Goal: Task Accomplishment & Management: Use online tool/utility

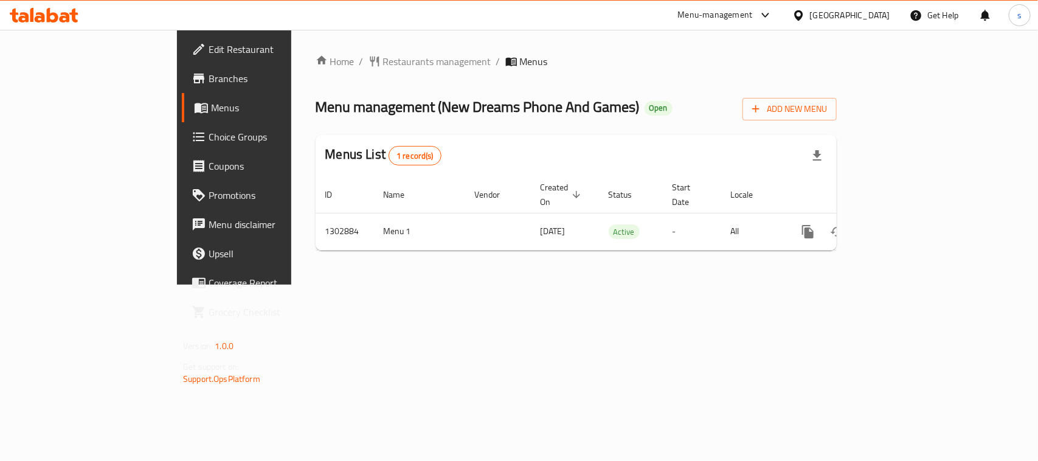
click at [810, 19] on div at bounding box center [801, 15] width 18 height 13
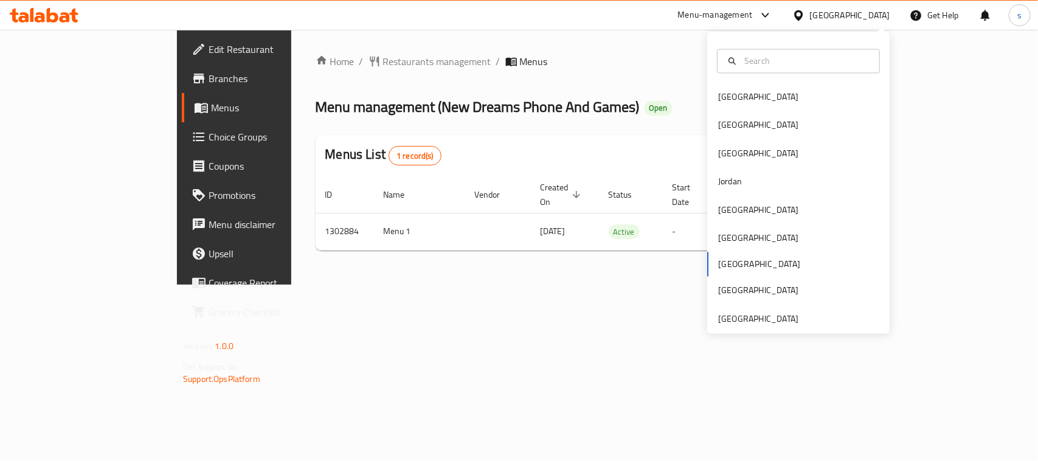
click at [773, 18] on div at bounding box center [763, 15] width 20 height 15
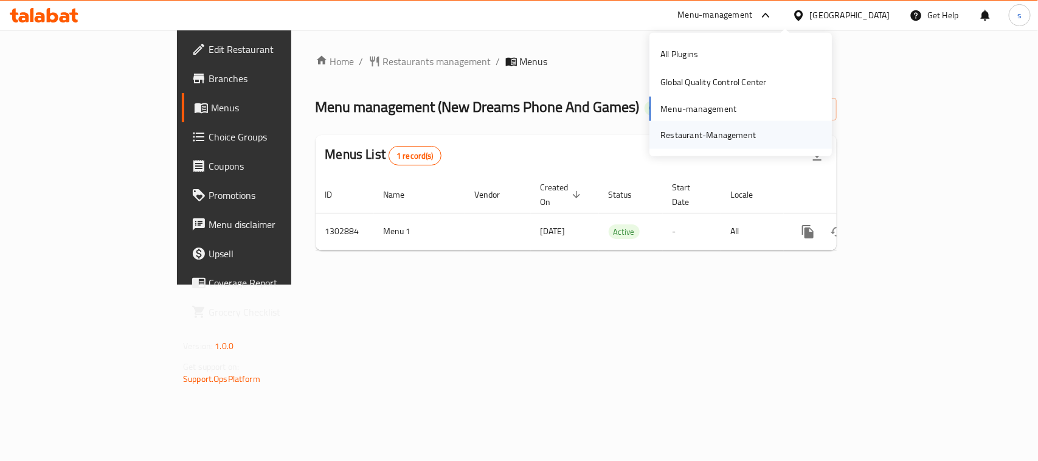
click at [710, 144] on div "Restaurant-Management" at bounding box center [708, 135] width 115 height 28
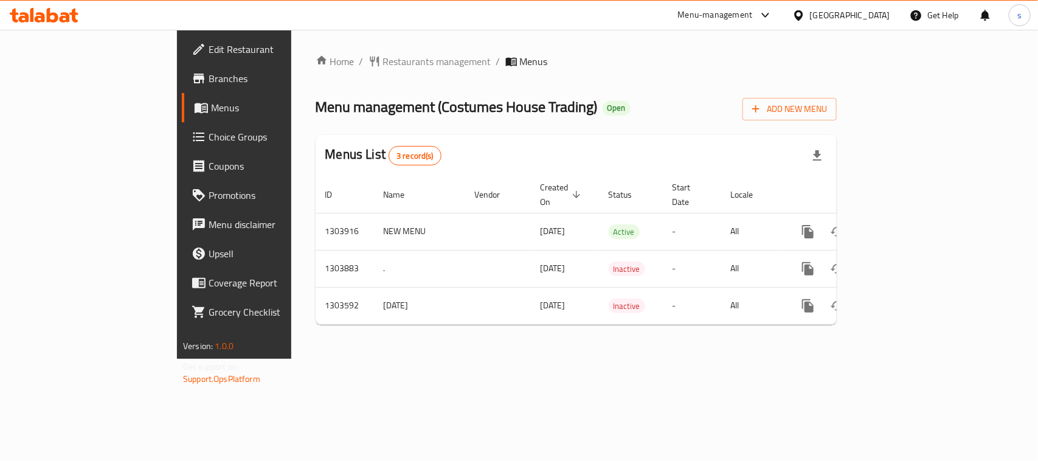
click at [868, 23] on div "Qatar" at bounding box center [841, 15] width 117 height 29
click at [810, 18] on div at bounding box center [801, 15] width 18 height 13
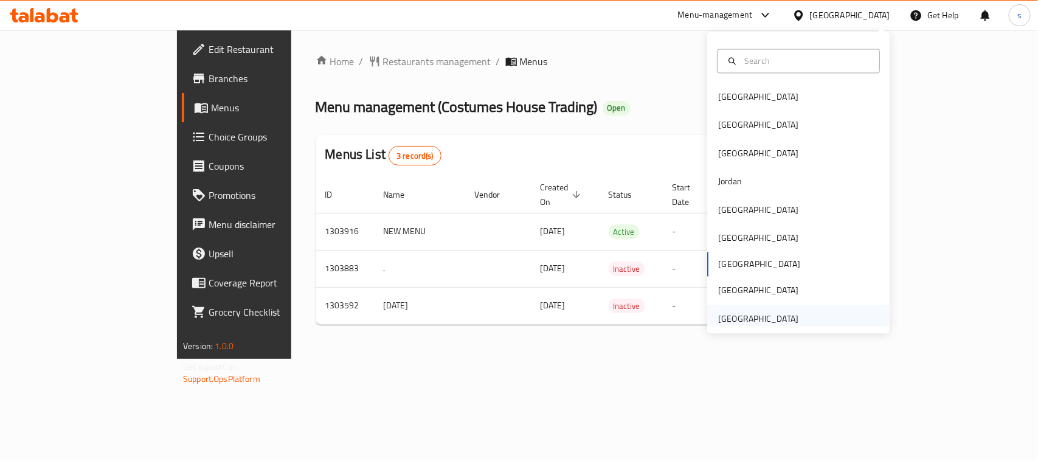
click at [736, 319] on div "[GEOGRAPHIC_DATA]" at bounding box center [758, 318] width 80 height 13
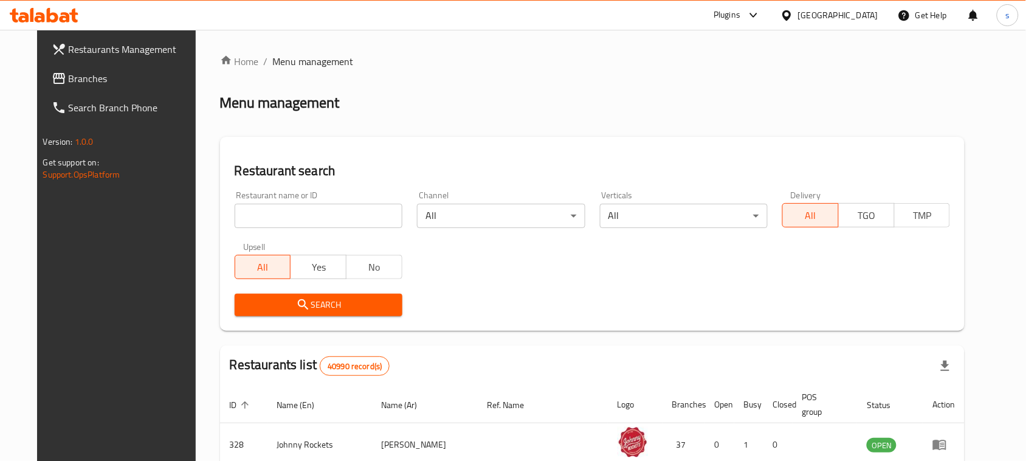
click at [53, 77] on div "Restaurants Management Branches Search Branch Phone Version: 1.0.0 Get support …" at bounding box center [513, 431] width 953 height 803
click at [69, 77] on span "Branches" at bounding box center [134, 78] width 130 height 15
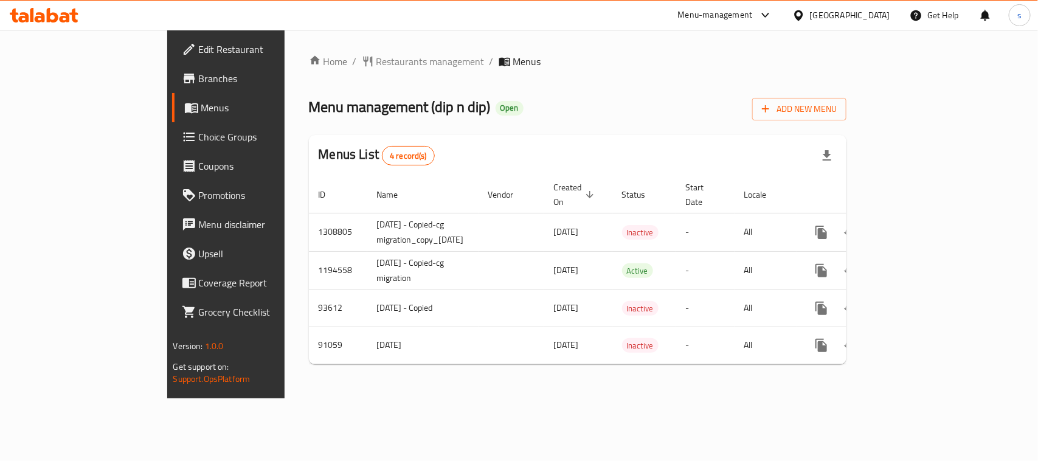
click at [199, 135] on span "Choice Groups" at bounding box center [265, 137] width 132 height 15
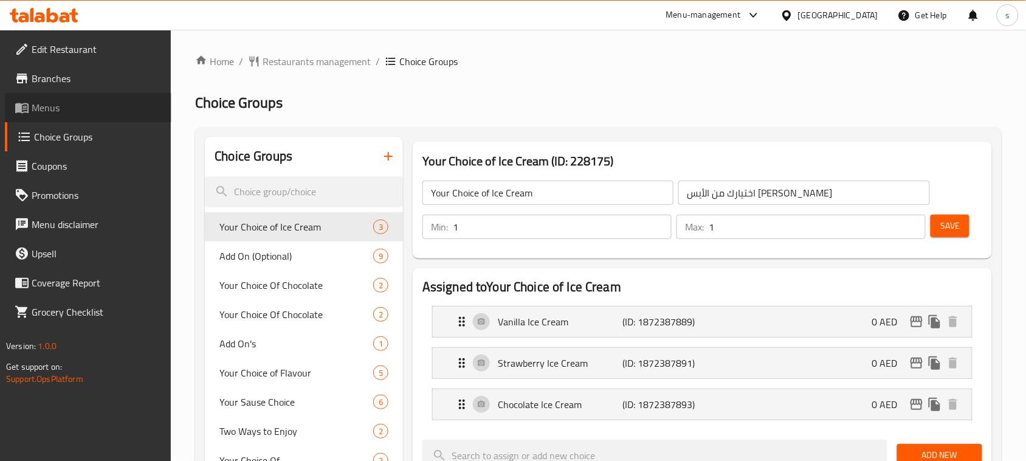
click at [52, 107] on span "Menus" at bounding box center [97, 107] width 130 height 15
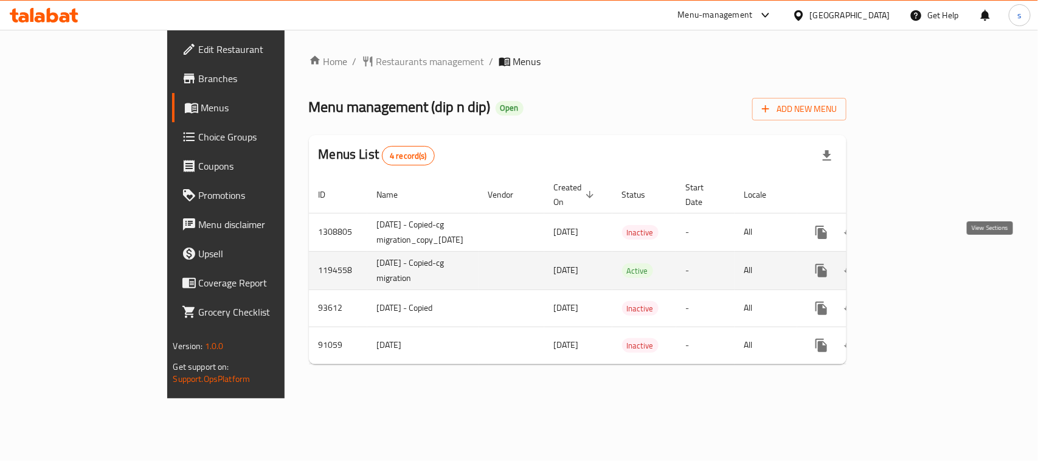
click at [916, 263] on icon "enhanced table" at bounding box center [909, 270] width 15 height 15
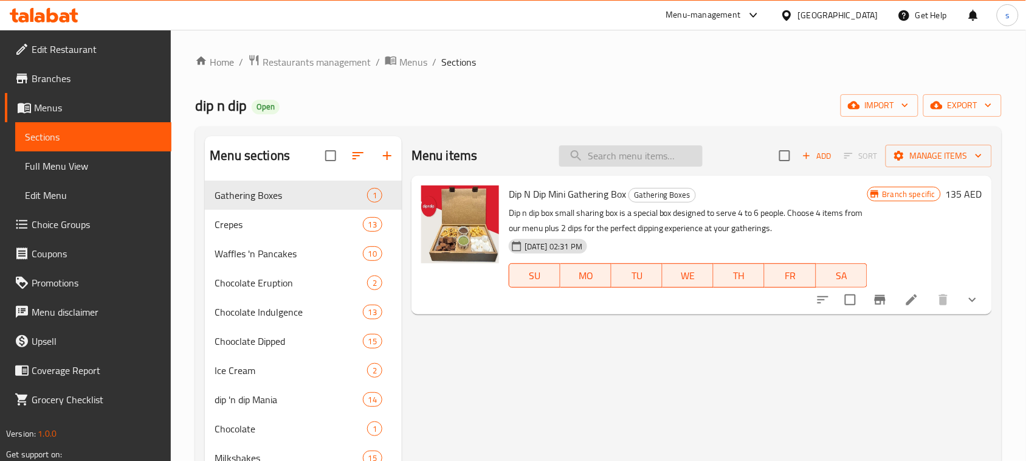
click at [621, 156] on input "search" at bounding box center [630, 155] width 143 height 21
paste input "Popcorn Milkshake"
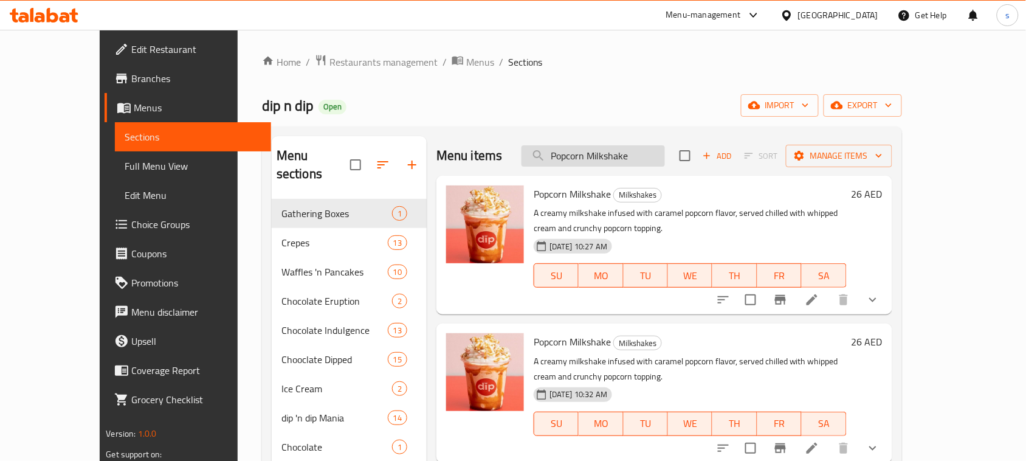
type input "Popcorn Milkshake"
click at [818, 294] on icon at bounding box center [812, 299] width 11 height 11
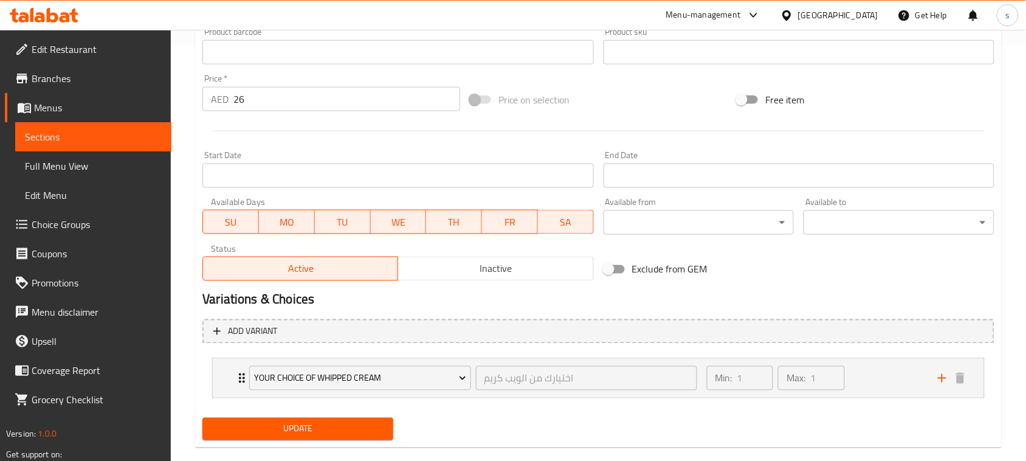
scroll to position [435, 0]
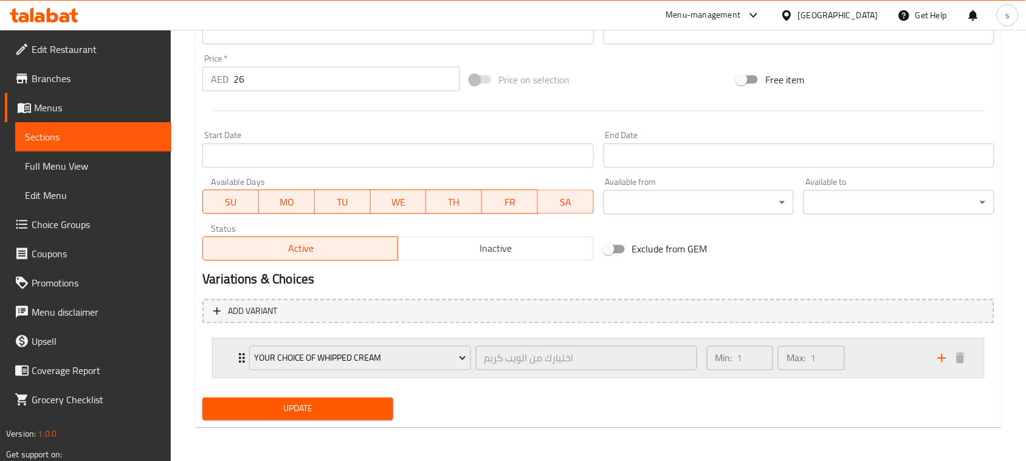
click at [247, 353] on div "Your Choice of Whipped Cream" at bounding box center [360, 358] width 226 height 29
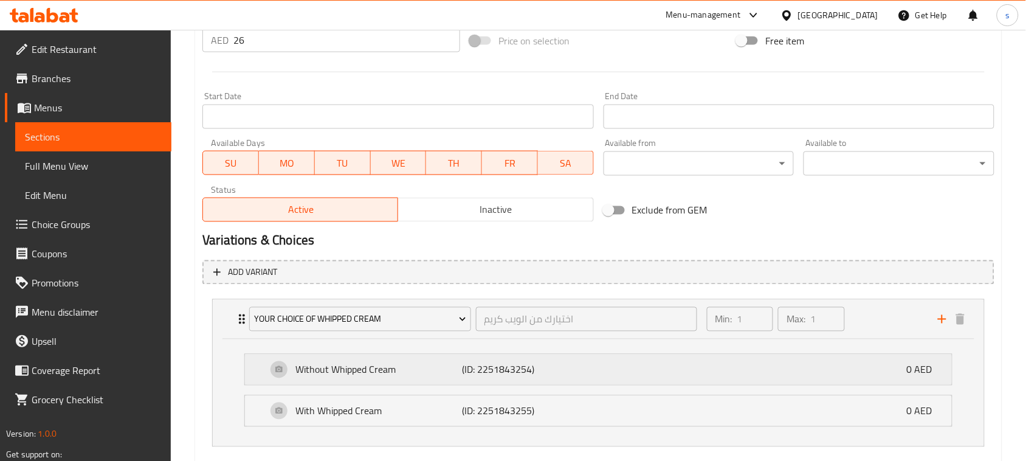
scroll to position [511, 0]
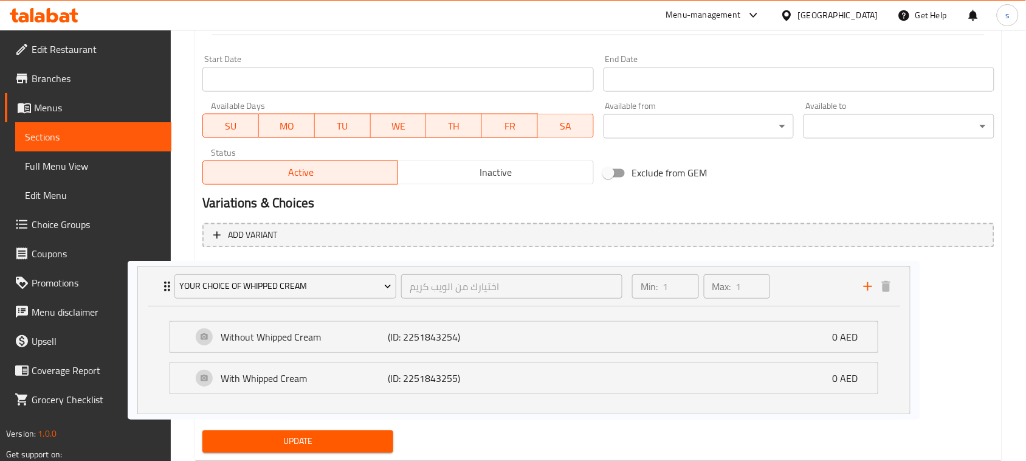
drag, startPoint x: 406, startPoint y: 334, endPoint x: 350, endPoint y: 338, distance: 55.5
click at [341, 339] on div "Your Choice of Whipped Cream اختيارك من الويب كريم ​ Min: 1 ​ Max: 1 ​ Without …" at bounding box center [598, 336] width 792 height 159
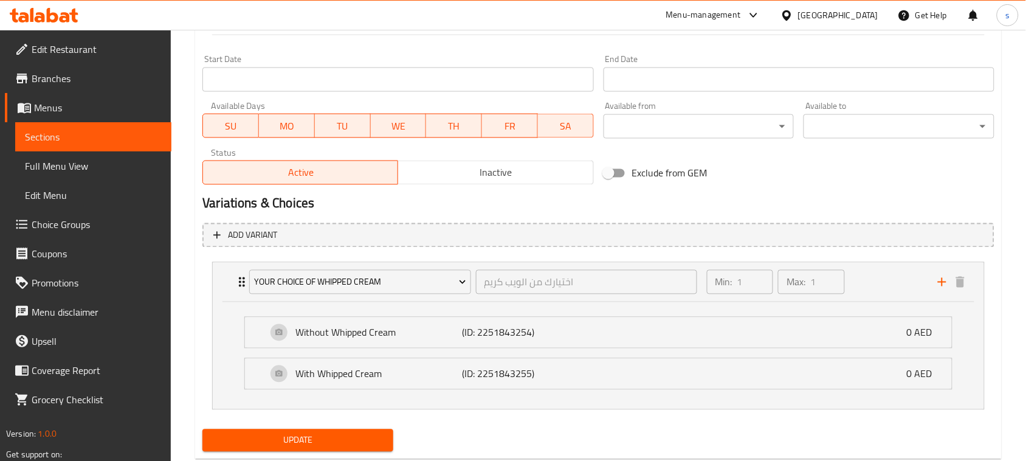
click at [807, 12] on div "[GEOGRAPHIC_DATA]" at bounding box center [838, 15] width 80 height 13
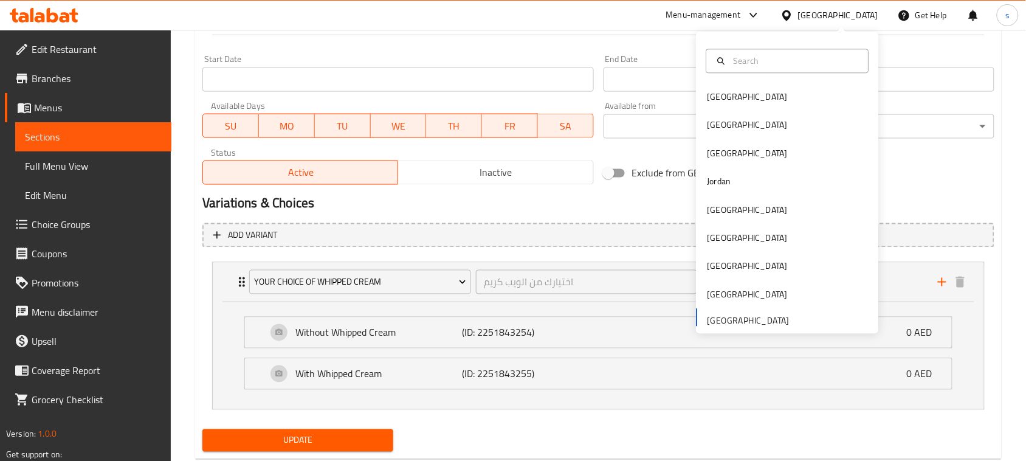
click at [741, 319] on div "Bahrain Egypt Iraq Jordan Kuwait Oman Qatar Saudi Arabia United Arab Emirates" at bounding box center [788, 208] width 182 height 250
click at [750, 19] on icon at bounding box center [754, 15] width 15 height 15
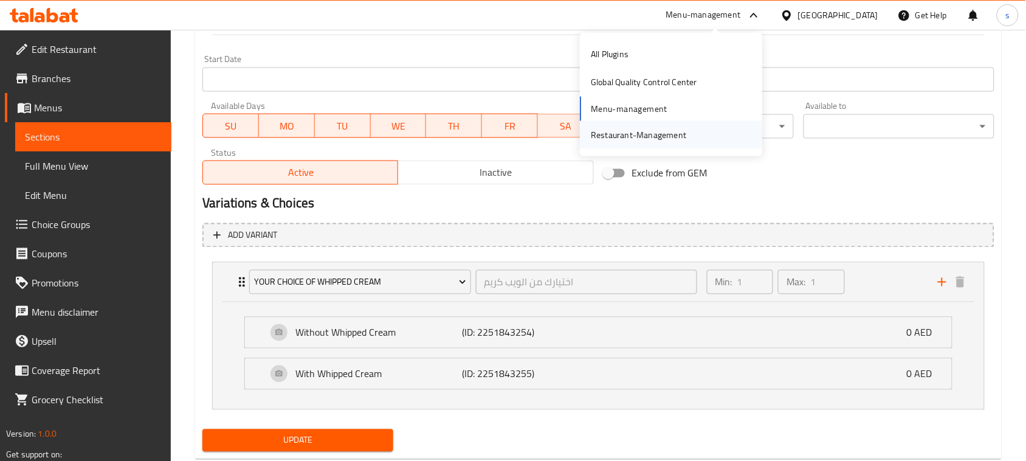
click at [697, 128] on div "Restaurant-Management" at bounding box center [671, 135] width 182 height 28
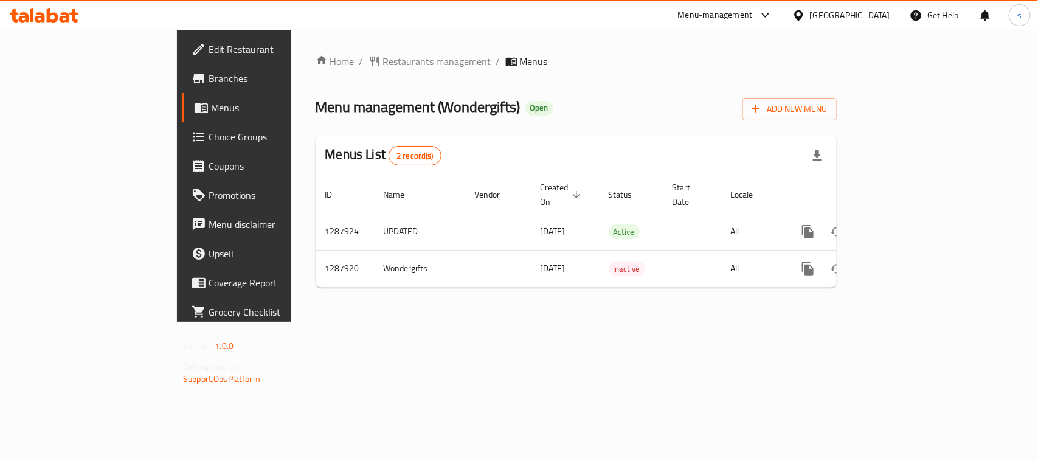
click at [769, 13] on icon at bounding box center [764, 15] width 7 height 5
click at [686, 131] on div "Restaurant-Management" at bounding box center [650, 134] width 95 height 13
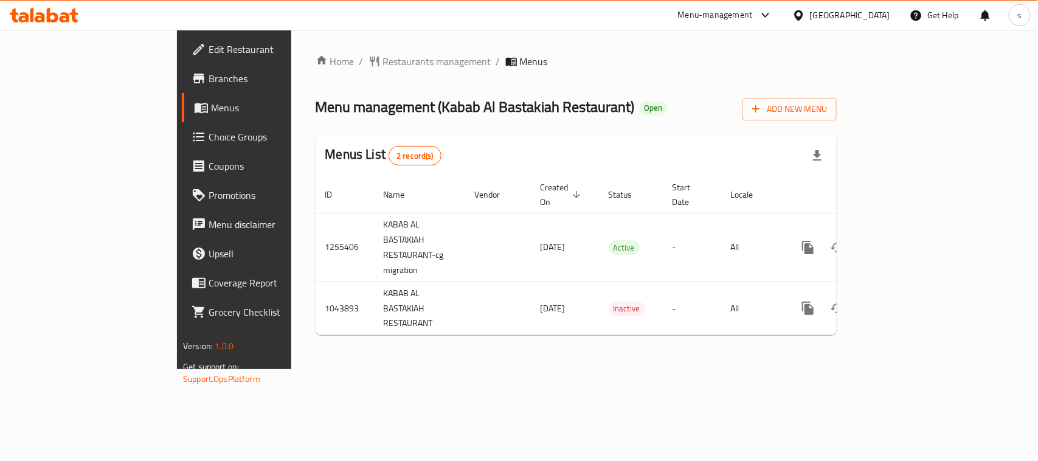
click at [762, 18] on icon at bounding box center [765, 15] width 15 height 15
click at [695, 131] on div "Restaurant-Management" at bounding box center [650, 134] width 95 height 13
